Goal: Transaction & Acquisition: Obtain resource

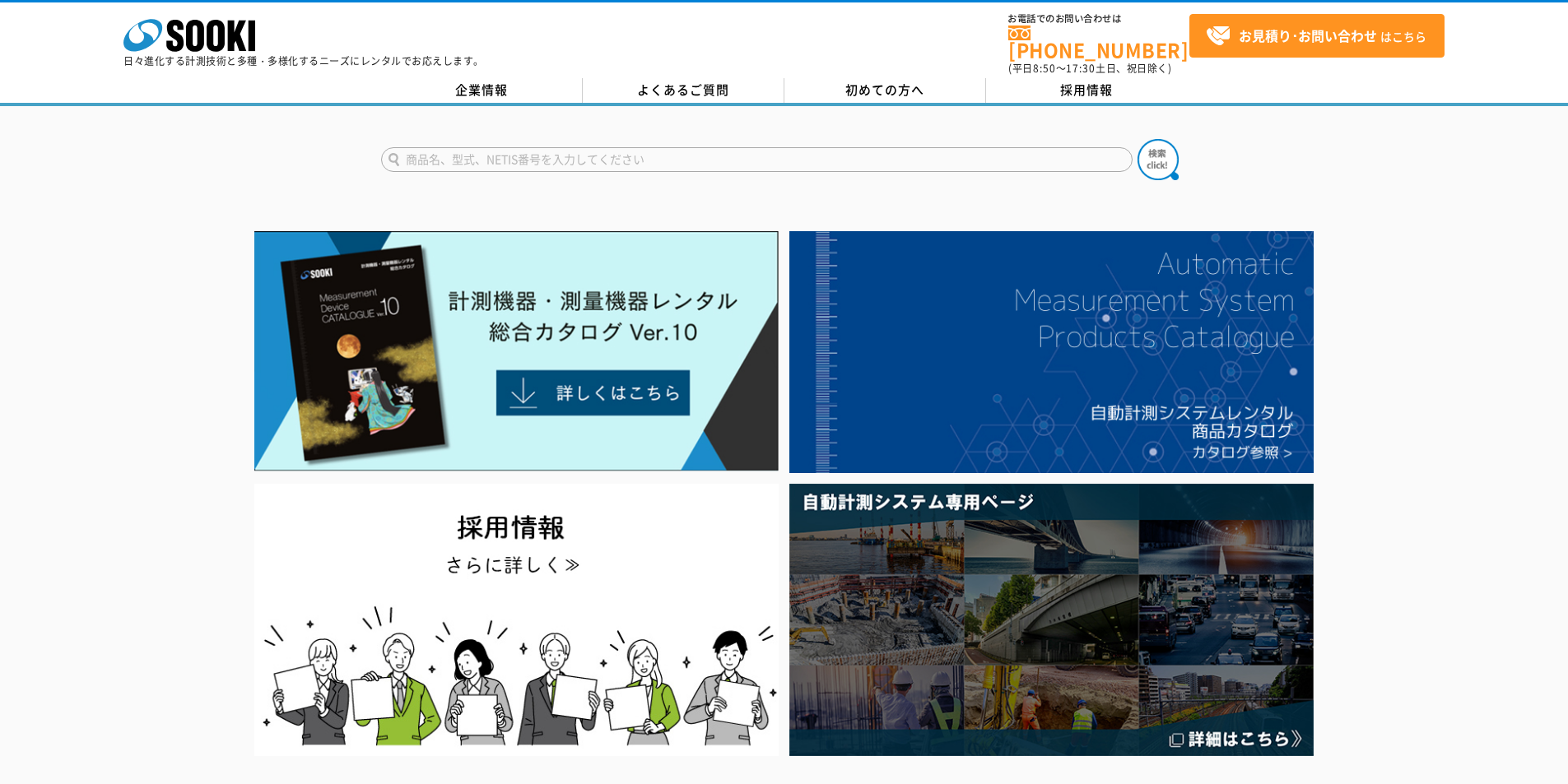
click at [787, 148] on input "text" at bounding box center [757, 160] width 752 height 25
type input "HM"
click at [1147, 142] on img at bounding box center [1158, 159] width 41 height 41
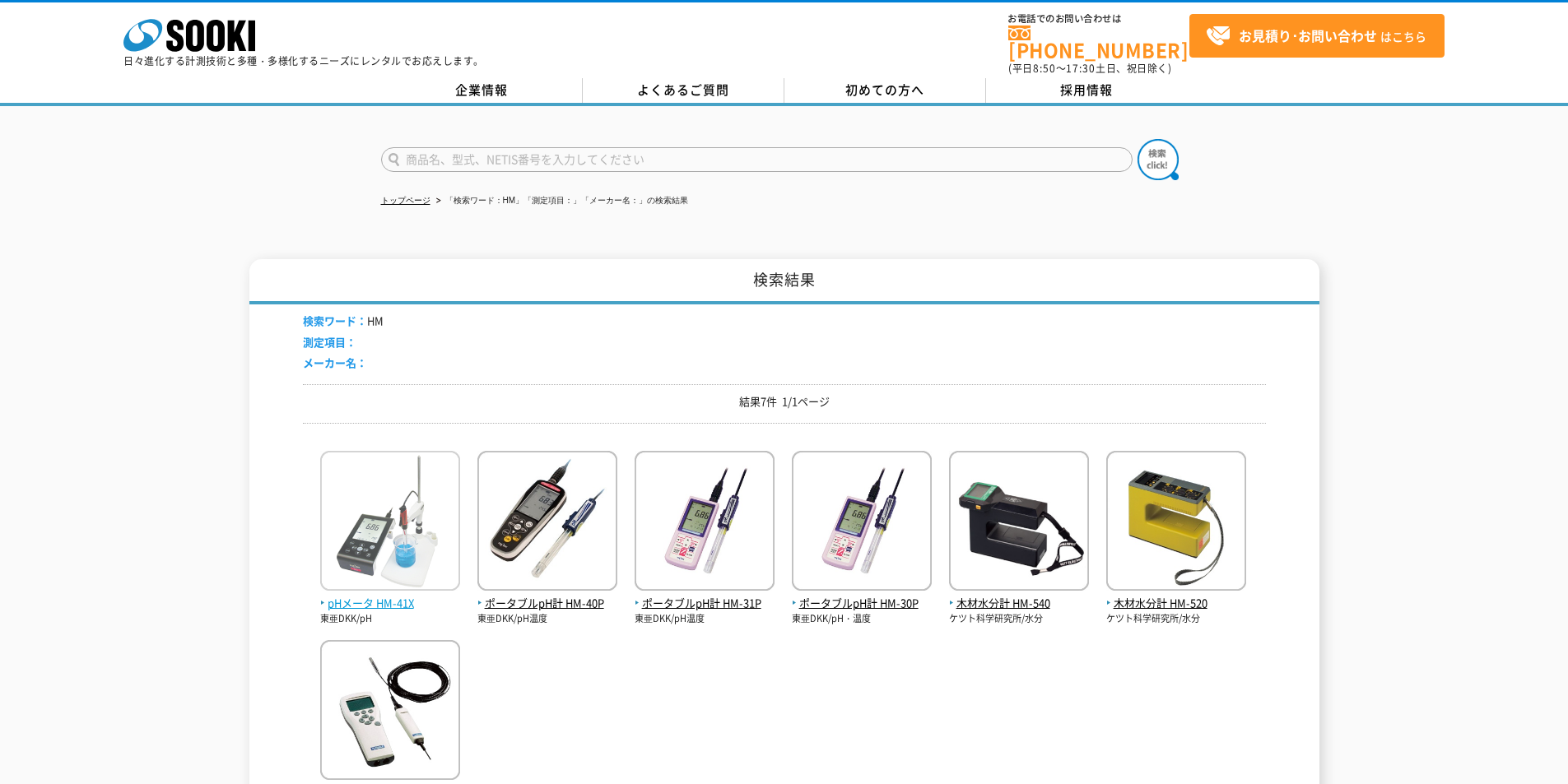
click at [401, 594] on span "pHメータ HM-41X" at bounding box center [390, 602] width 140 height 17
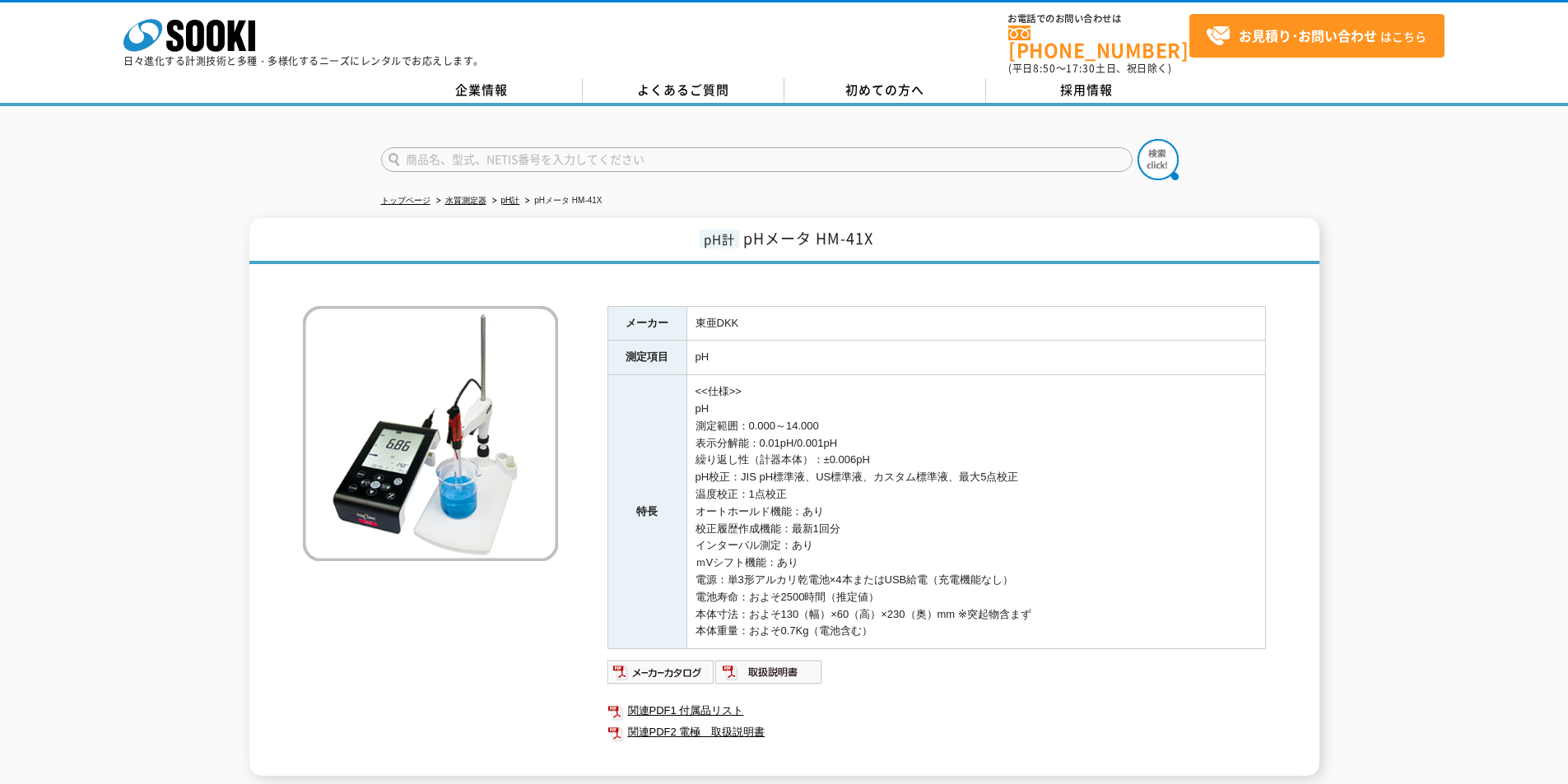
click at [579, 494] on div "メーカー 東亜DKK 測定項目 pH 特長 <<仕様>> pH 測定範囲：0.000～14.000 表示分解能：0.01pH/0.001pH 繰り返し性（計器…" at bounding box center [784, 524] width 963 height 504
click at [673, 660] on img at bounding box center [662, 672] width 108 height 26
click at [189, 36] on icon at bounding box center [195, 36] width 18 height 32
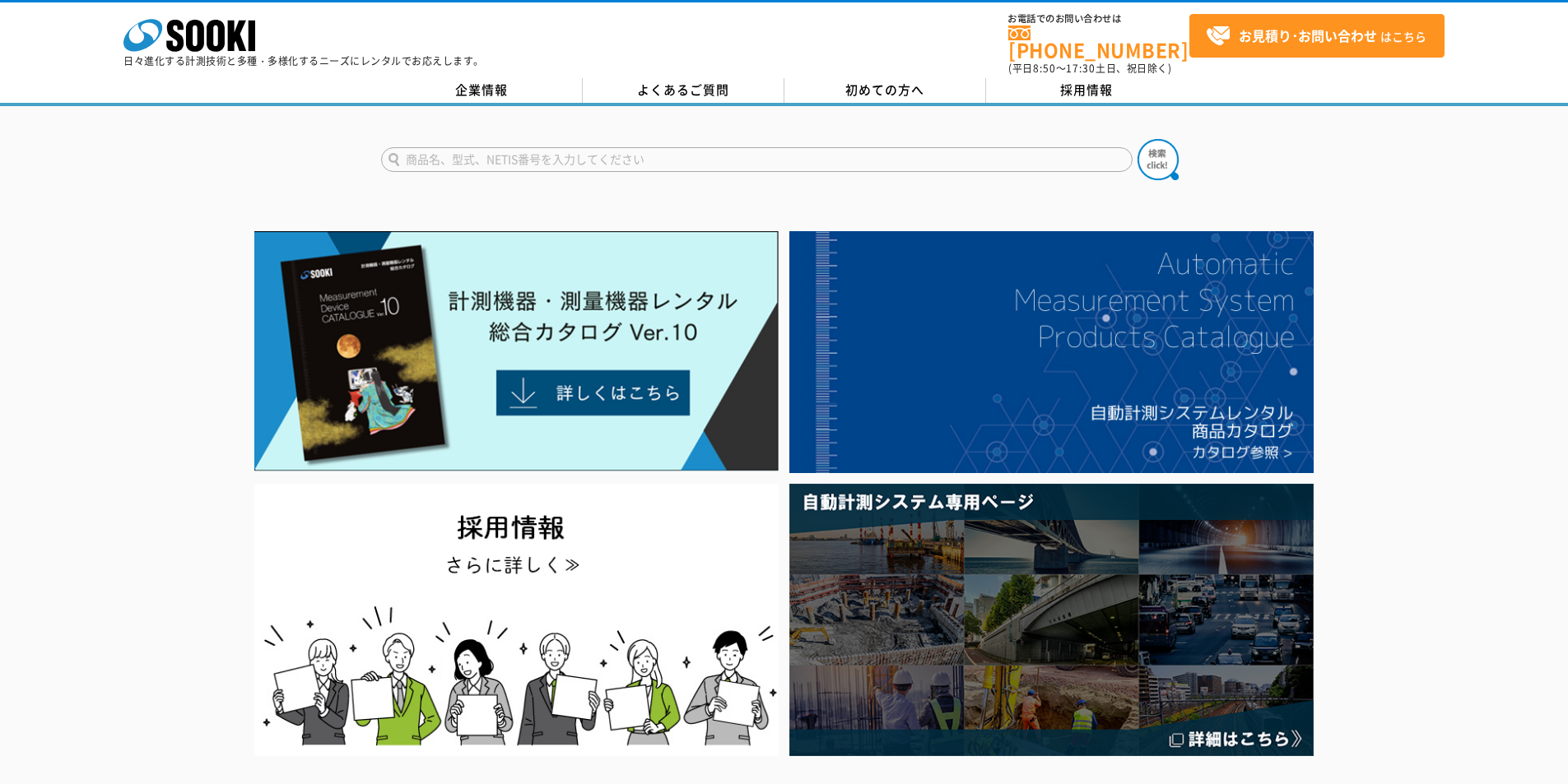
click at [622, 148] on input "text" at bounding box center [757, 160] width 752 height 25
type input "hm"
click at [1138, 139] on button at bounding box center [1158, 159] width 41 height 41
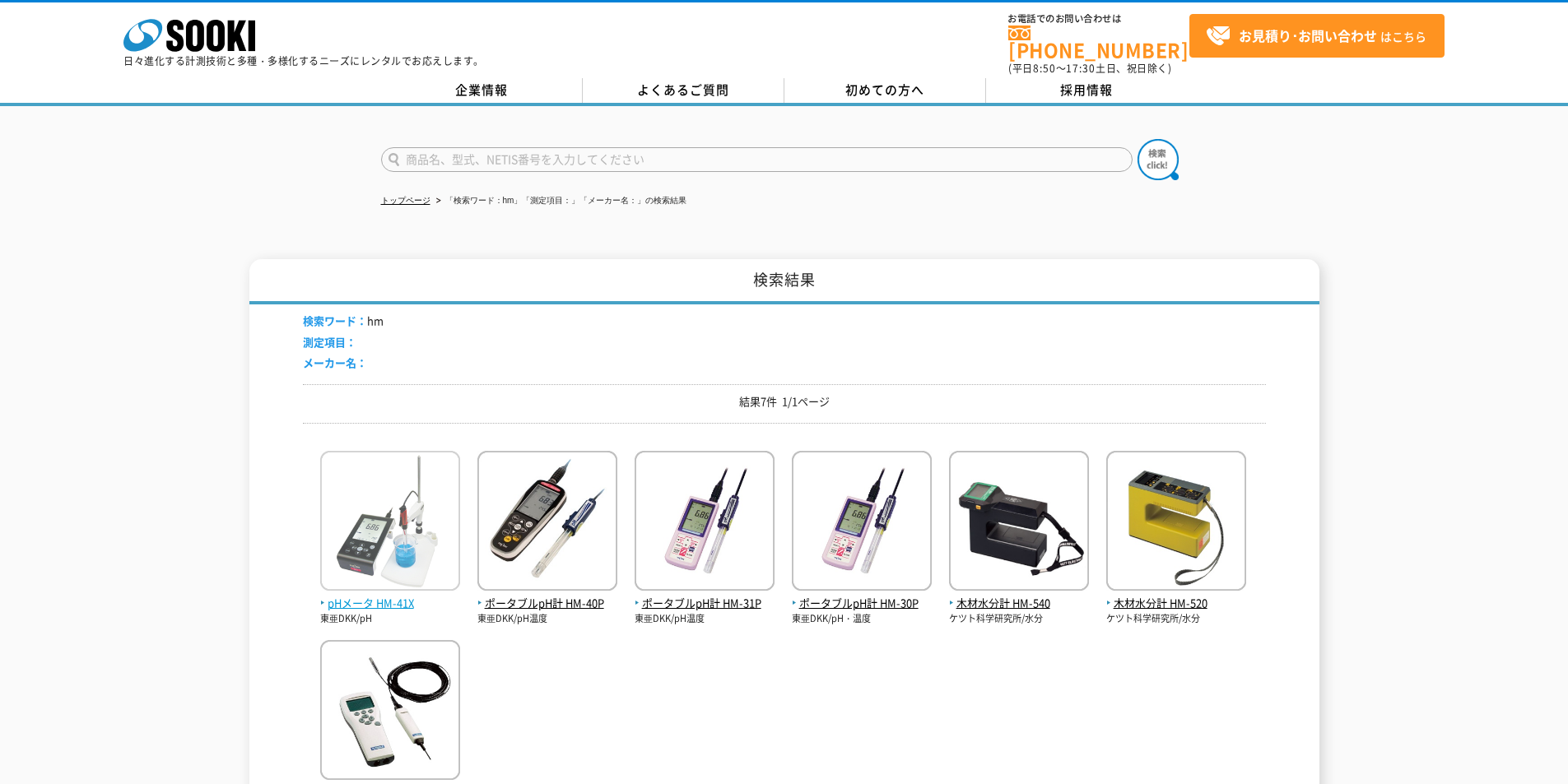
click at [365, 594] on span "pHメータ HM-41X" at bounding box center [390, 602] width 140 height 17
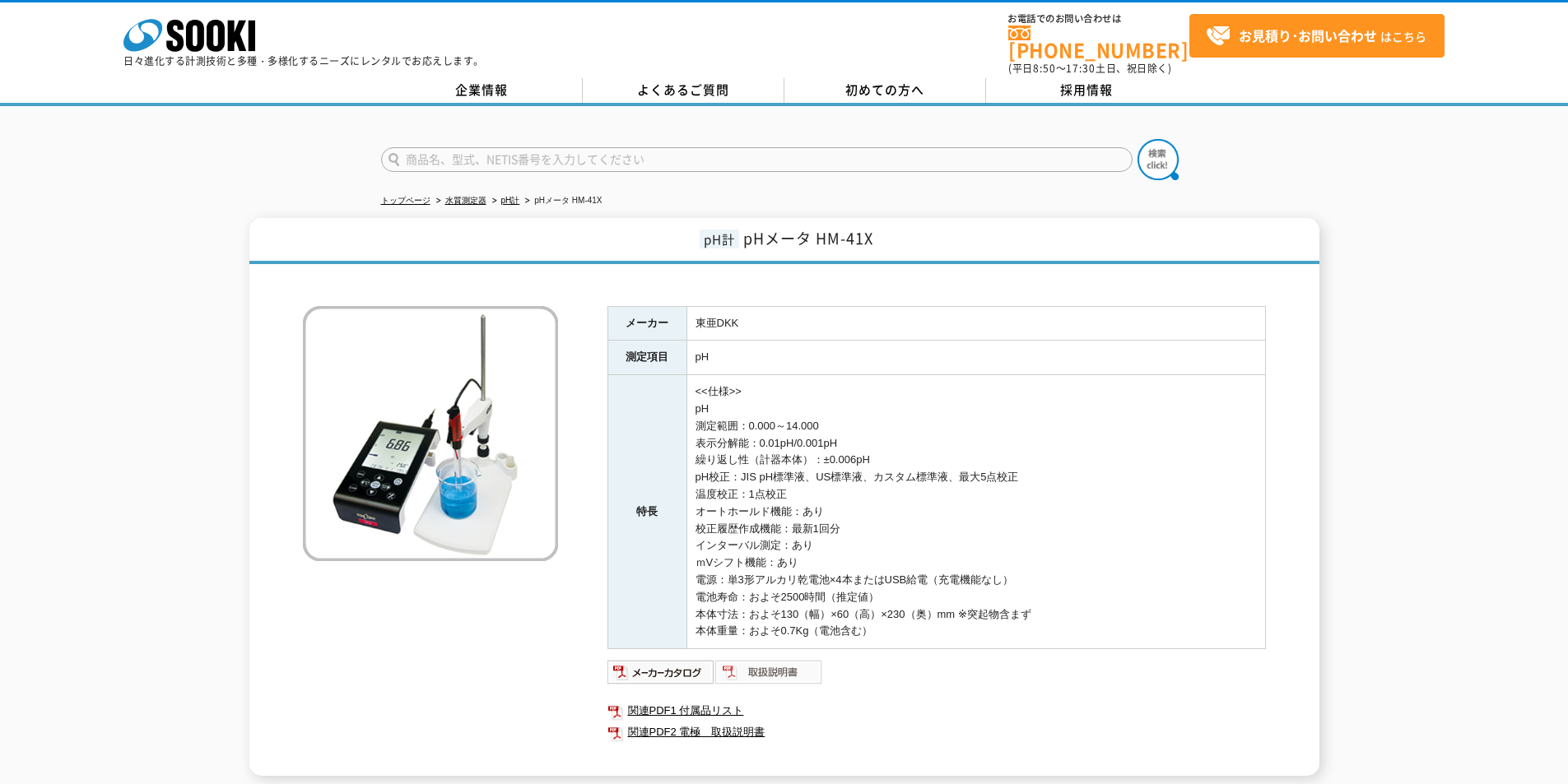
click at [744, 664] on img at bounding box center [770, 672] width 108 height 26
click at [196, 23] on icon at bounding box center [195, 36] width 18 height 32
